Goal: Information Seeking & Learning: Learn about a topic

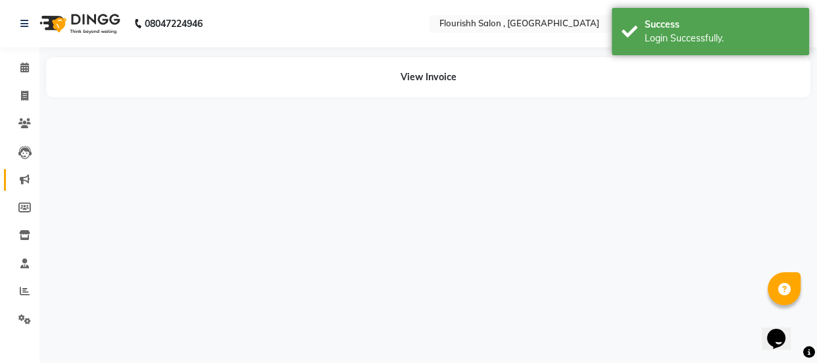
click at [27, 180] on icon at bounding box center [25, 179] width 10 height 10
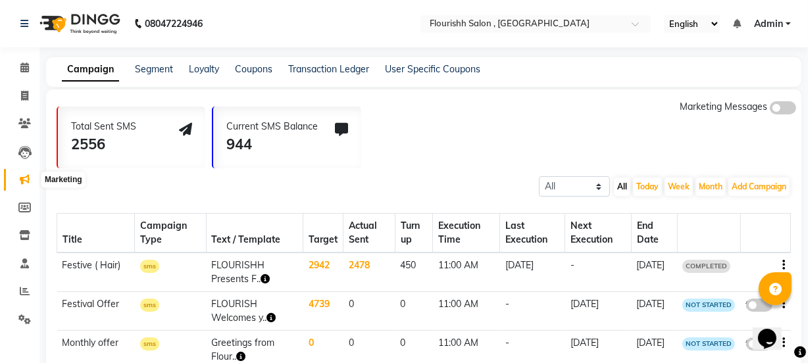
click at [27, 176] on icon at bounding box center [25, 179] width 10 height 10
click at [22, 260] on icon at bounding box center [24, 263] width 9 height 10
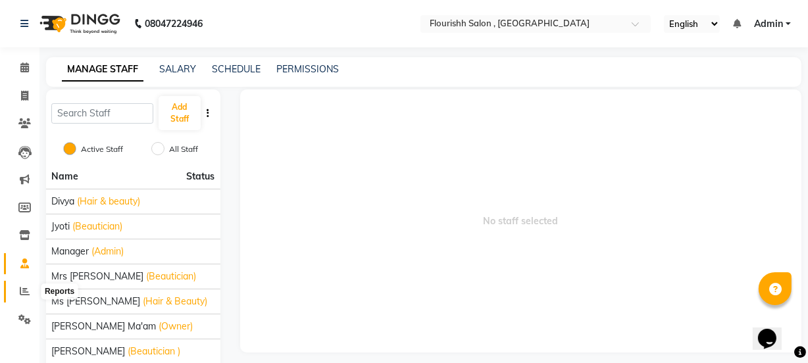
click at [22, 291] on icon at bounding box center [25, 291] width 10 height 10
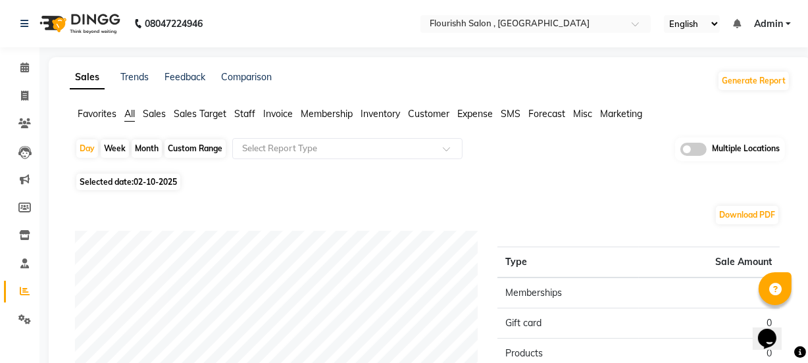
click at [245, 110] on span "Staff" at bounding box center [244, 114] width 21 height 12
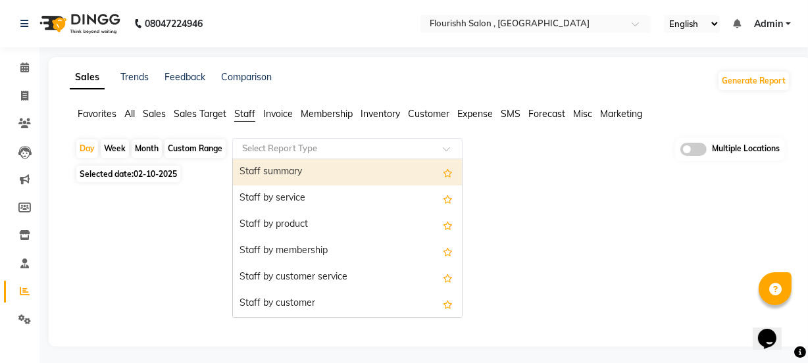
click at [274, 154] on input "text" at bounding box center [333, 148] width 189 height 13
click at [192, 145] on div "Custom Range" at bounding box center [194, 148] width 61 height 18
select select "10"
select select "2025"
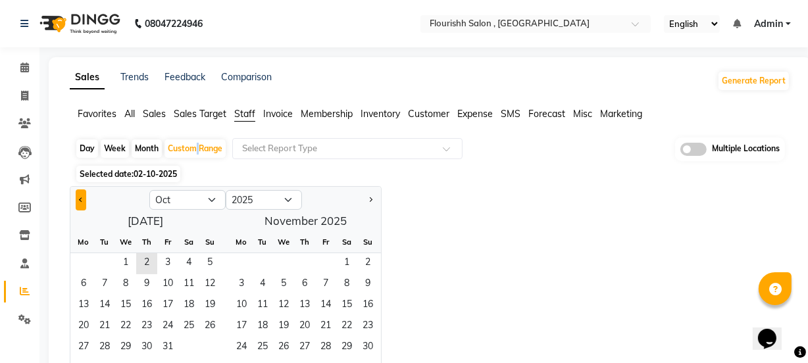
click at [76, 197] on button "Previous month" at bounding box center [81, 199] width 11 height 21
select select "9"
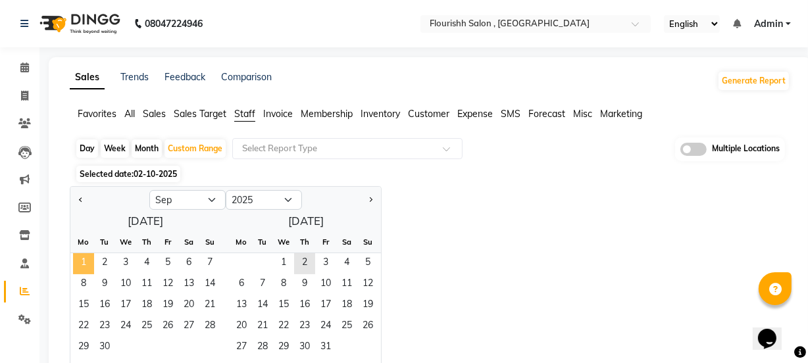
click at [82, 260] on span "1" at bounding box center [83, 263] width 21 height 21
click at [109, 348] on span "30" at bounding box center [104, 347] width 21 height 21
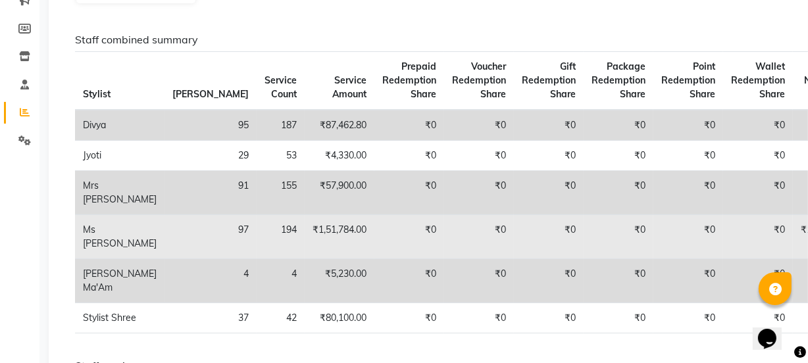
scroll to position [239, 0]
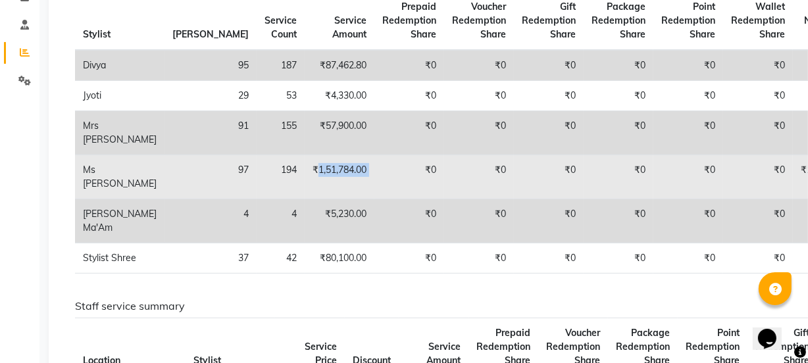
drag, startPoint x: 225, startPoint y: 170, endPoint x: 282, endPoint y: 167, distance: 57.3
click at [282, 167] on tr "Ms Reema 97 194 ₹1,51,784.00 ₹0 ₹0 ₹0 ₹0 ₹0 ₹0 ₹1,51,784.00 ₹0 ₹0 ₹0 ₹0 ₹0 ₹0" at bounding box center [628, 177] width 1106 height 44
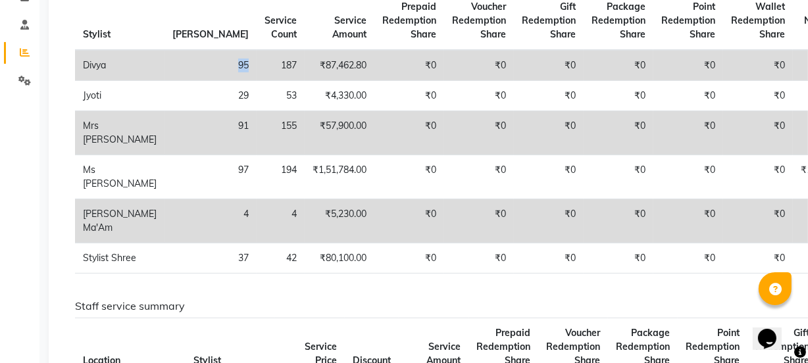
drag, startPoint x: 144, startPoint y: 64, endPoint x: 157, endPoint y: 62, distance: 13.3
click at [164, 62] on td "95" at bounding box center [210, 65] width 92 height 31
drag, startPoint x: 185, startPoint y: 62, endPoint x: 205, endPoint y: 66, distance: 19.5
click at [257, 66] on td "187" at bounding box center [281, 65] width 48 height 31
drag, startPoint x: 232, startPoint y: 64, endPoint x: 274, endPoint y: 66, distance: 42.1
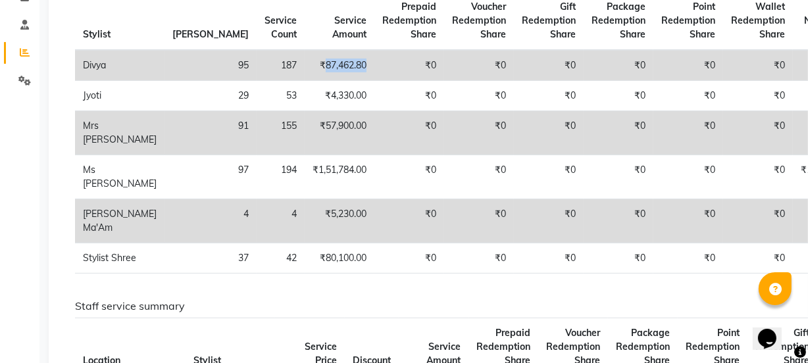
click at [305, 66] on td "₹87,462.80" at bounding box center [340, 65] width 70 height 31
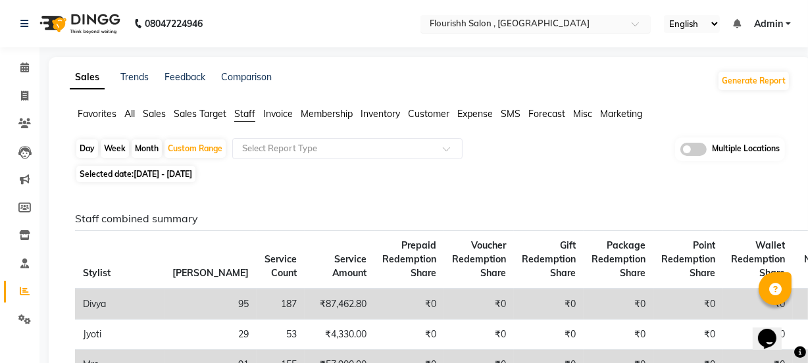
click at [607, 26] on input "text" at bounding box center [522, 24] width 191 height 13
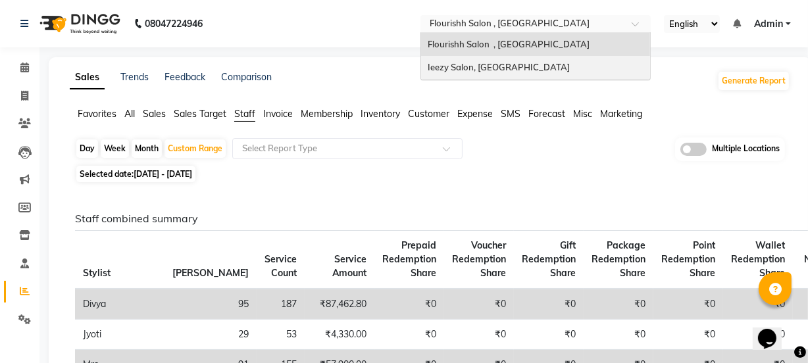
click at [521, 68] on span "Ieezy Salon, [GEOGRAPHIC_DATA]" at bounding box center [499, 67] width 142 height 11
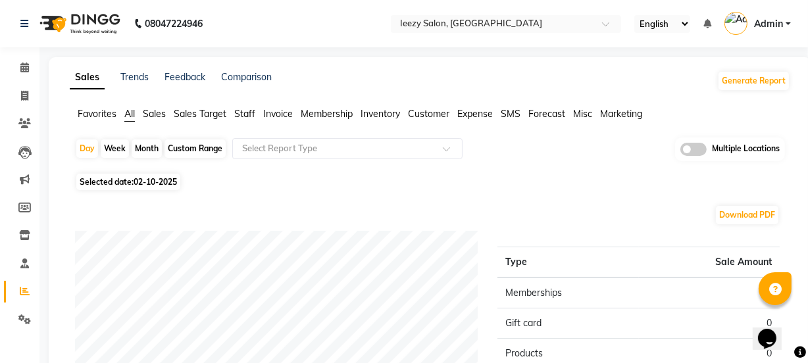
click at [241, 112] on span "Staff" at bounding box center [244, 114] width 21 height 12
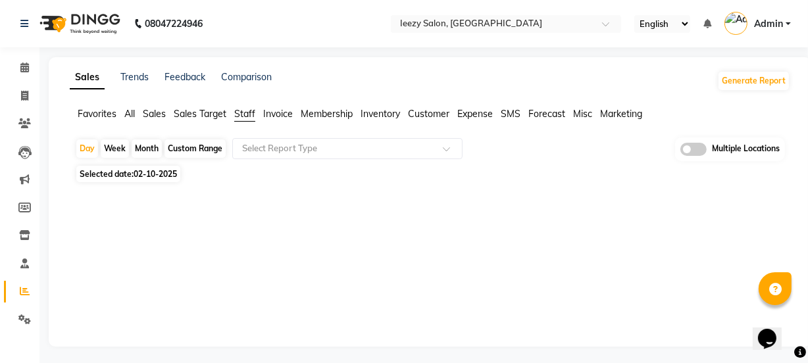
click at [197, 151] on div "Custom Range" at bounding box center [194, 148] width 61 height 18
select select "10"
select select "2025"
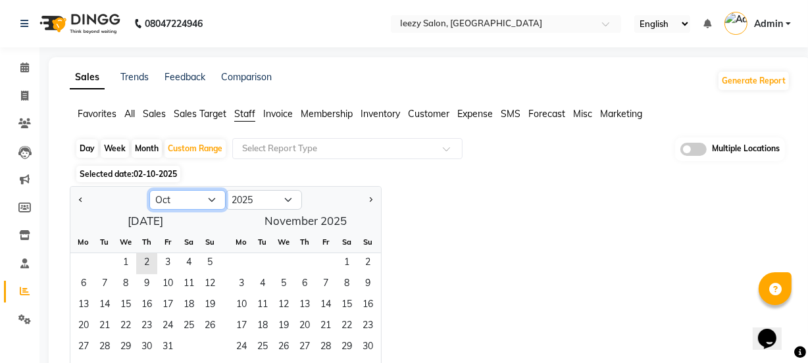
click at [178, 202] on select "Jan Feb Mar Apr May Jun [DATE] Aug Sep Oct Nov Dec" at bounding box center [187, 200] width 76 height 20
click at [79, 198] on span "Previous month" at bounding box center [81, 199] width 5 height 5
select select "9"
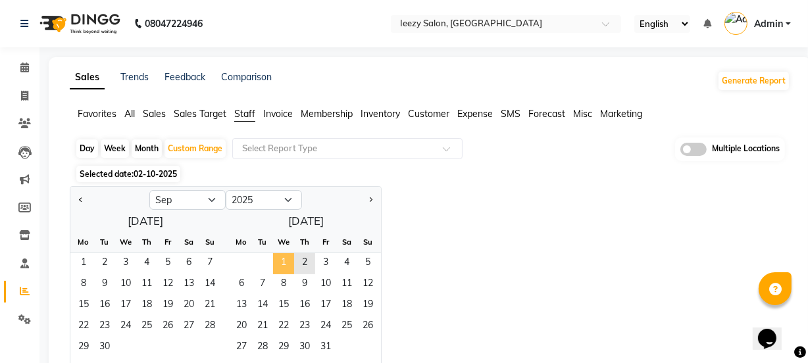
click at [279, 260] on span "1" at bounding box center [283, 263] width 21 height 21
click at [89, 260] on span "1" at bounding box center [83, 263] width 21 height 21
drag, startPoint x: 103, startPoint y: 345, endPoint x: 112, endPoint y: 339, distance: 10.6
click at [104, 344] on span "30" at bounding box center [104, 347] width 21 height 21
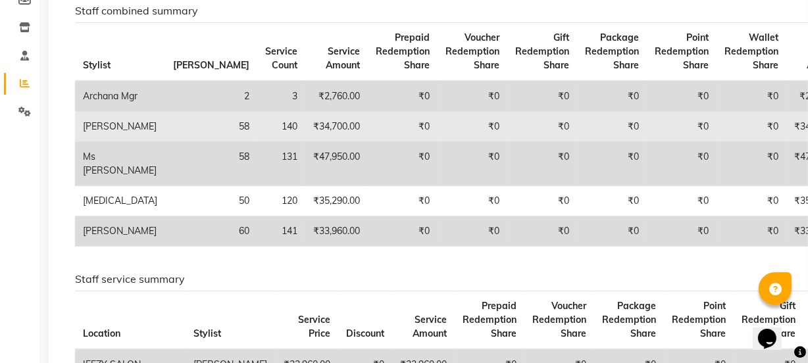
scroll to position [179, 0]
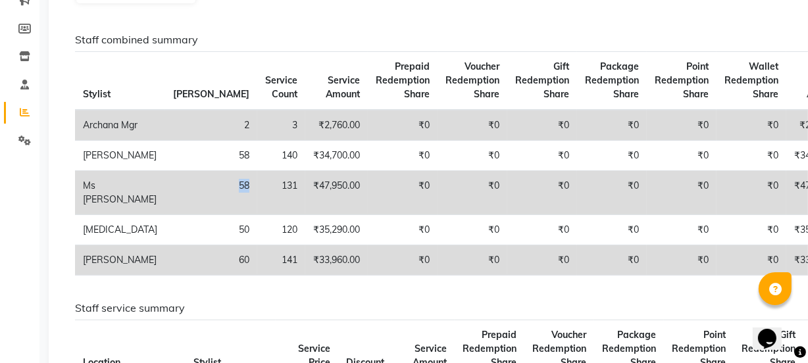
drag, startPoint x: 155, startPoint y: 197, endPoint x: 170, endPoint y: 197, distance: 15.1
click at [170, 197] on td "58" at bounding box center [211, 193] width 92 height 44
drag, startPoint x: 235, startPoint y: 200, endPoint x: 281, endPoint y: 201, distance: 46.1
click at [305, 201] on td "₹47,950.00" at bounding box center [336, 193] width 62 height 44
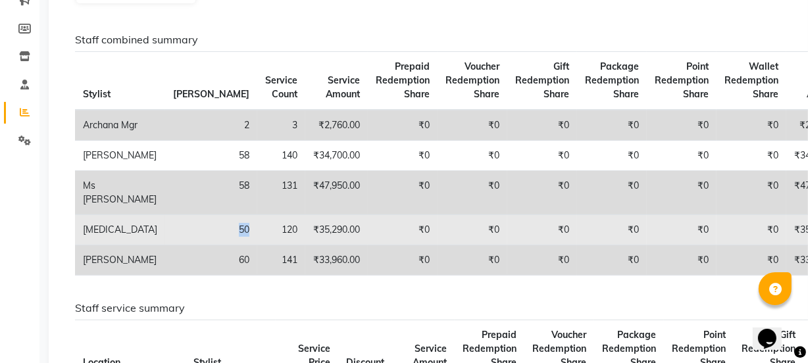
drag, startPoint x: 153, startPoint y: 245, endPoint x: 166, endPoint y: 244, distance: 13.2
click at [166, 244] on td "50" at bounding box center [211, 230] width 92 height 30
drag, startPoint x: 237, startPoint y: 241, endPoint x: 282, endPoint y: 242, distance: 45.4
click at [305, 242] on td "₹35,290.00" at bounding box center [336, 230] width 62 height 30
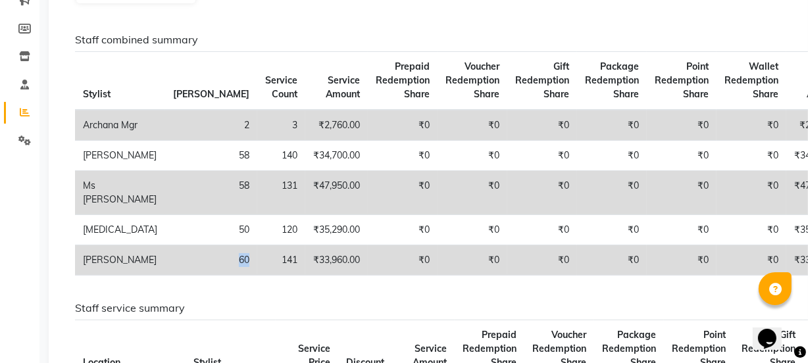
drag, startPoint x: 154, startPoint y: 274, endPoint x: 167, endPoint y: 274, distance: 13.2
click at [167, 274] on td "60" at bounding box center [211, 260] width 92 height 30
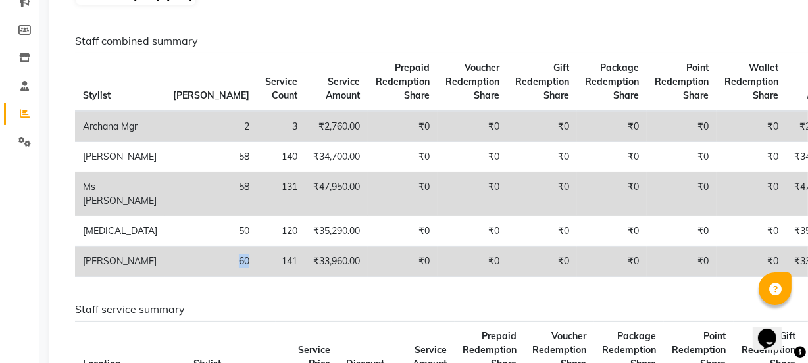
scroll to position [0, 0]
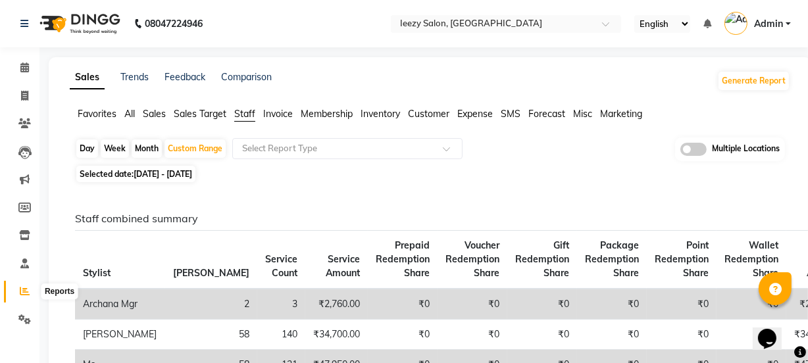
click at [24, 292] on icon at bounding box center [25, 291] width 10 height 10
click at [24, 66] on icon at bounding box center [24, 67] width 9 height 10
